Goal: Task Accomplishment & Management: Manage account settings

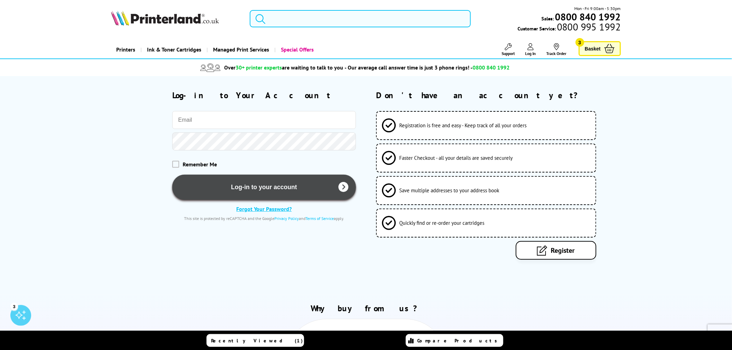
click at [281, 187] on button "Log-in to your account" at bounding box center [263, 187] width 183 height 25
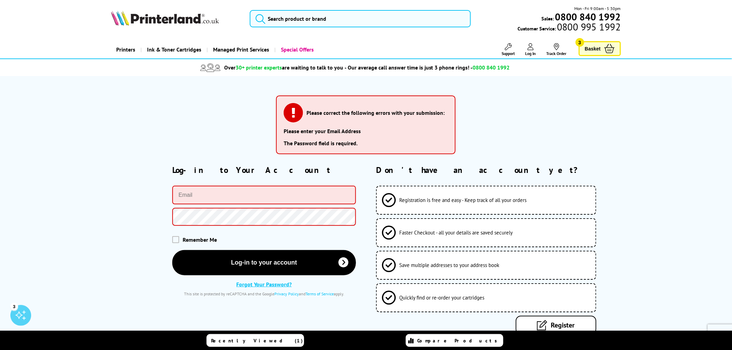
click at [233, 199] on input "email" at bounding box center [263, 195] width 183 height 19
type input "clifton@goldenflakes.co.uk"
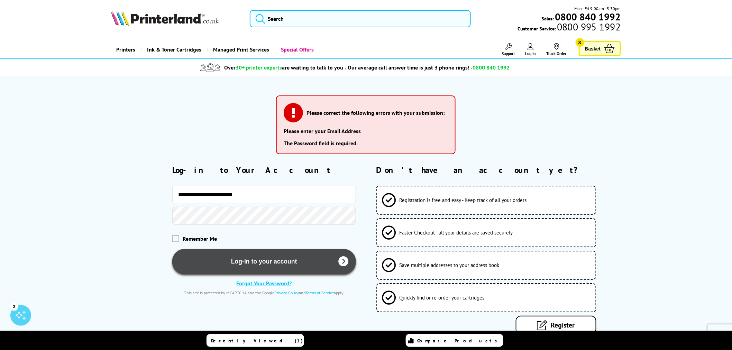
click at [251, 265] on button "Log-in to your account" at bounding box center [263, 261] width 183 height 25
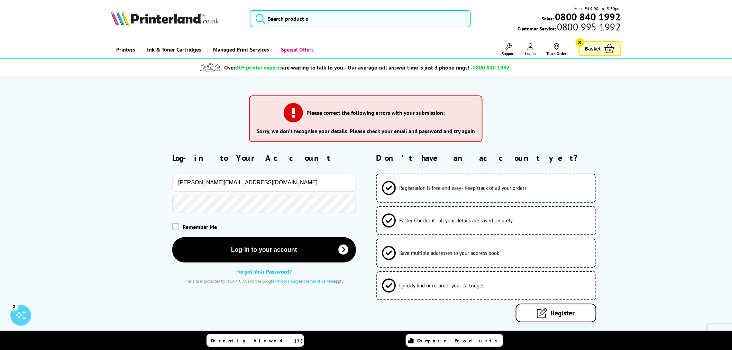
click at [187, 226] on span "Remember Me" at bounding box center [200, 226] width 34 height 7
click at [174, 225] on div "Remember Me" at bounding box center [233, 227] width 245 height 21
click at [579, 44] on span "3" at bounding box center [580, 42] width 9 height 9
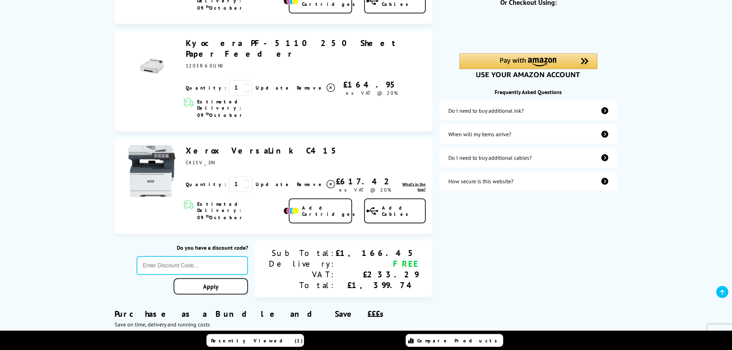
scroll to position [192, 0]
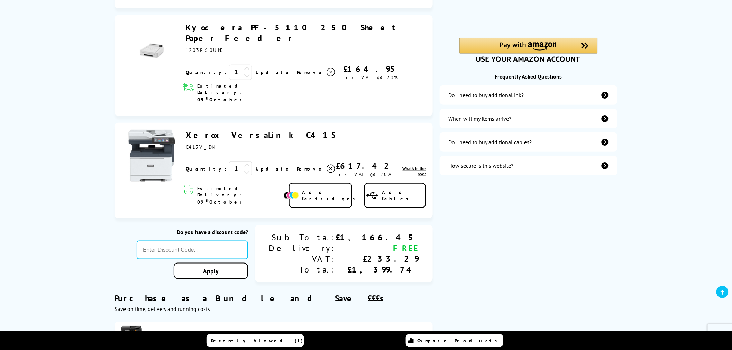
click at [327, 165] on icon at bounding box center [331, 169] width 8 height 8
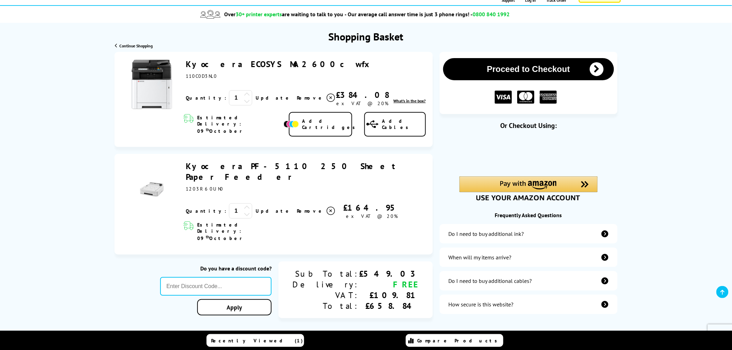
scroll to position [38, 0]
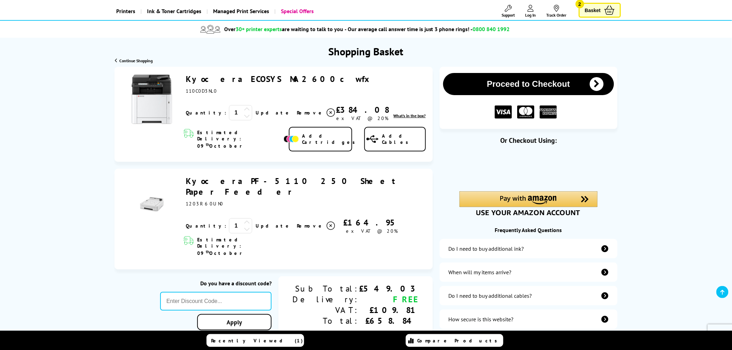
click at [297, 223] on span "Remove" at bounding box center [310, 226] width 27 height 6
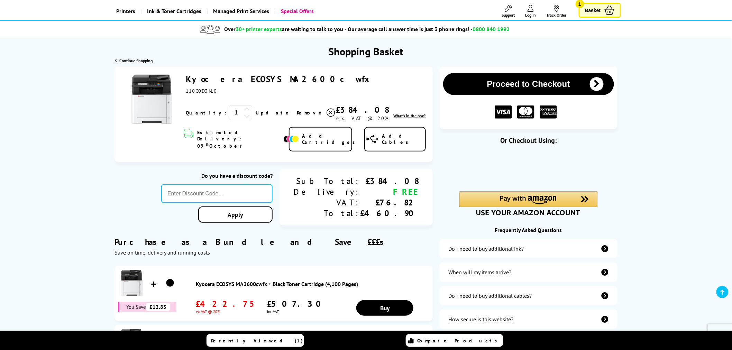
click at [297, 115] on span "Remove" at bounding box center [310, 113] width 27 height 6
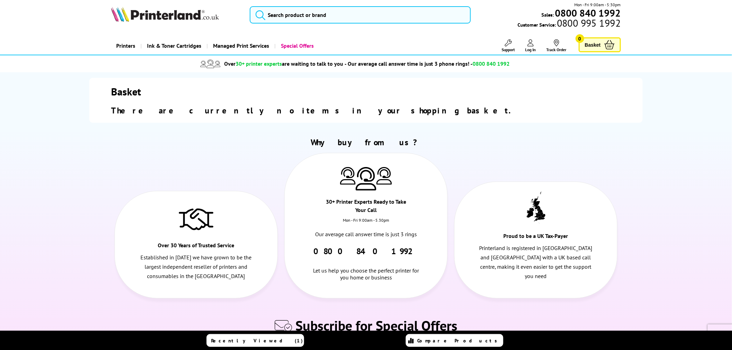
scroll to position [0, 0]
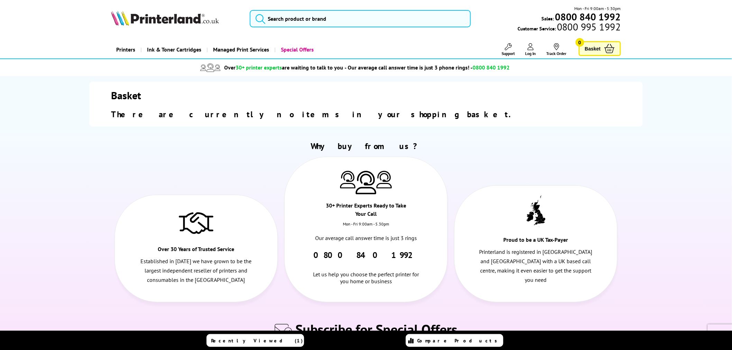
click at [538, 47] on ul "Support Technical Support Customer Support Track Order Sign In Your Account" at bounding box center [527, 49] width 89 height 13
click at [534, 51] on link "Log In" at bounding box center [530, 49] width 11 height 13
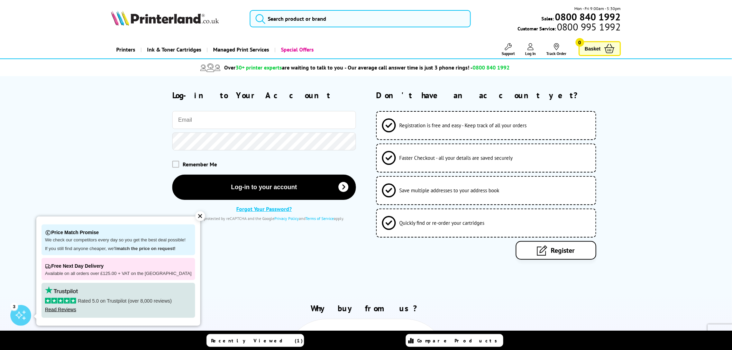
click at [254, 121] on input "email" at bounding box center [263, 120] width 183 height 18
type input "[PERSON_NAME][EMAIL_ADDRESS][DOMAIN_NAME]"
click at [171, 165] on div "Remember Me" at bounding box center [233, 164] width 245 height 21
click at [174, 164] on span at bounding box center [175, 164] width 7 height 7
click at [174, 162] on input "checkbox" at bounding box center [174, 162] width 0 height 0
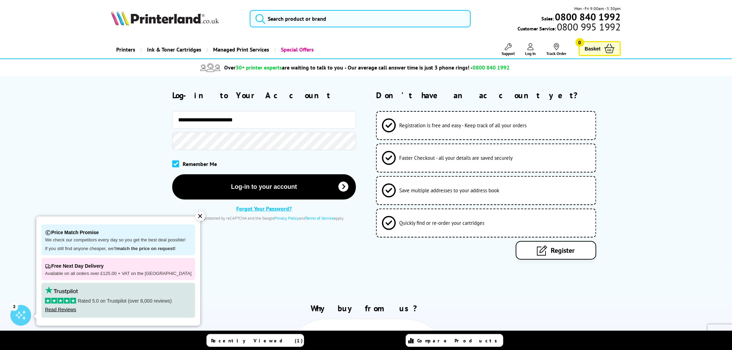
click at [277, 210] on link "Forgot Your Password?" at bounding box center [263, 208] width 55 height 7
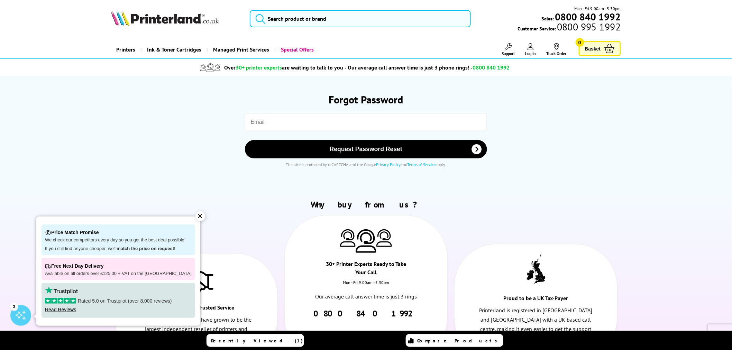
click at [288, 124] on input "email" at bounding box center [366, 122] width 242 height 18
type input "[PERSON_NAME][EMAIL_ADDRESS][DOMAIN_NAME]"
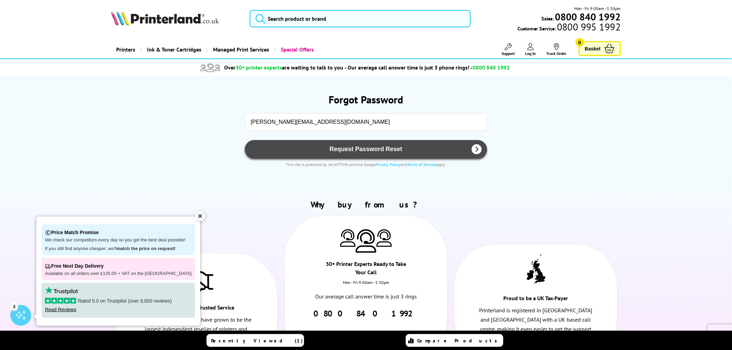
click at [354, 150] on span "Request Password Reset" at bounding box center [366, 149] width 225 height 7
